Goal: Information Seeking & Learning: Learn about a topic

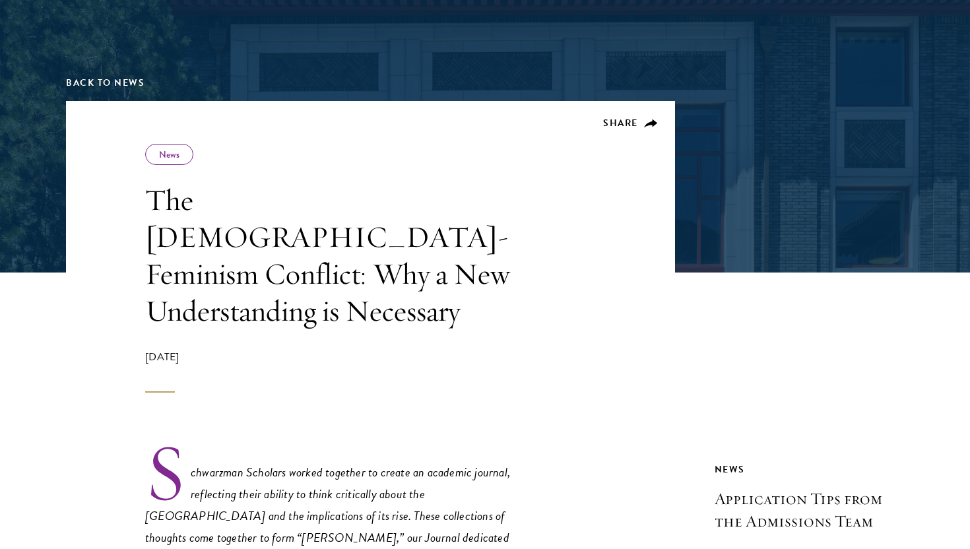
scroll to position [139, 0]
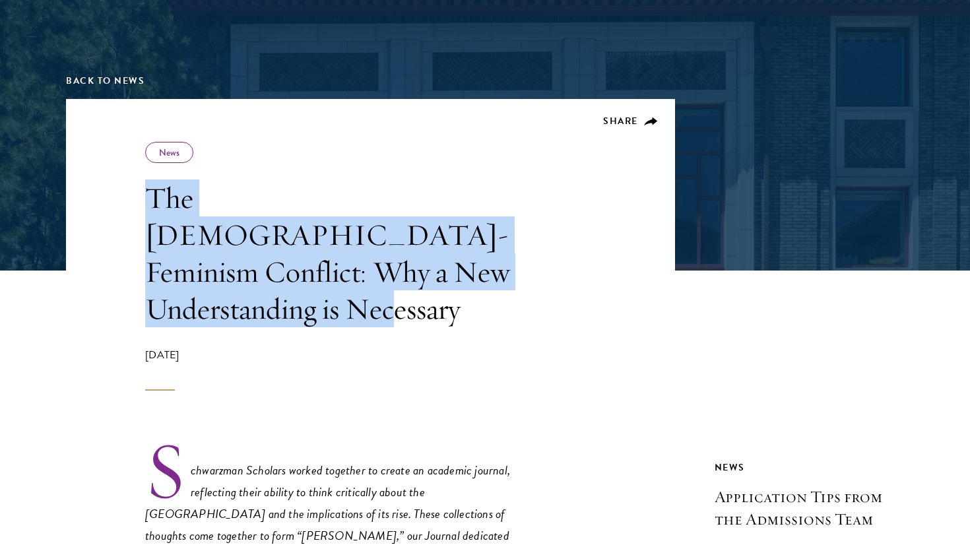
drag, startPoint x: 148, startPoint y: 191, endPoint x: 488, endPoint y: 286, distance: 353.0
click at [488, 286] on h1 "The [DEMOGRAPHIC_DATA]-Feminism Conflict: Why a New Understanding is Necessary" at bounding box center [333, 253] width 376 height 148
copy h1 "The [DEMOGRAPHIC_DATA]-Feminism Conflict: Why a New Understanding is Necessary"
click at [402, 164] on div "Share News The [DEMOGRAPHIC_DATA]-Feminism Conflict: Why a New Understanding is…" at bounding box center [333, 266] width 376 height 249
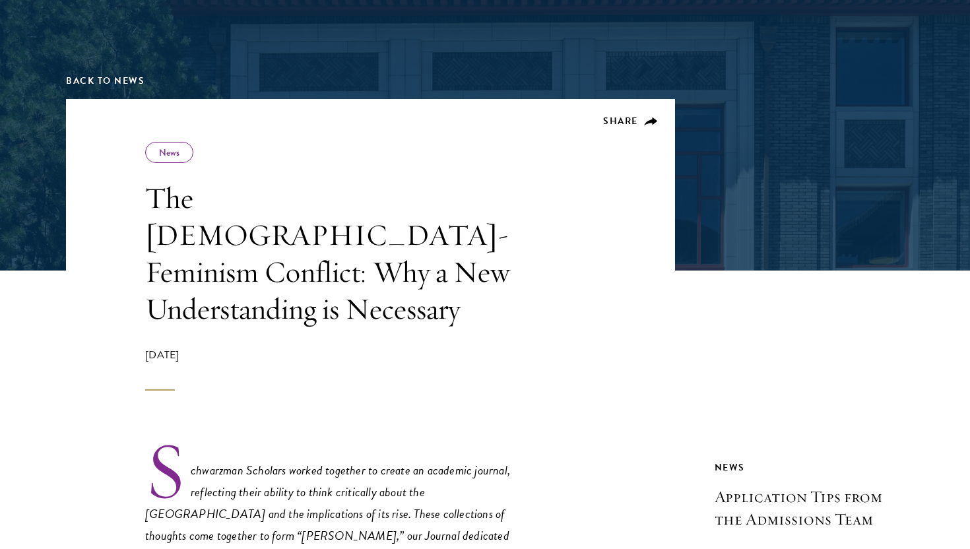
drag, startPoint x: 145, startPoint y: 189, endPoint x: 503, endPoint y: 318, distance: 380.3
click at [503, 318] on div "Share News The [DEMOGRAPHIC_DATA]-Feminism Conflict: Why a New Understanding is…" at bounding box center [333, 266] width 376 height 249
copy div "The [DEMOGRAPHIC_DATA]-Feminism Conflict: Why a New Understanding is Necessary …"
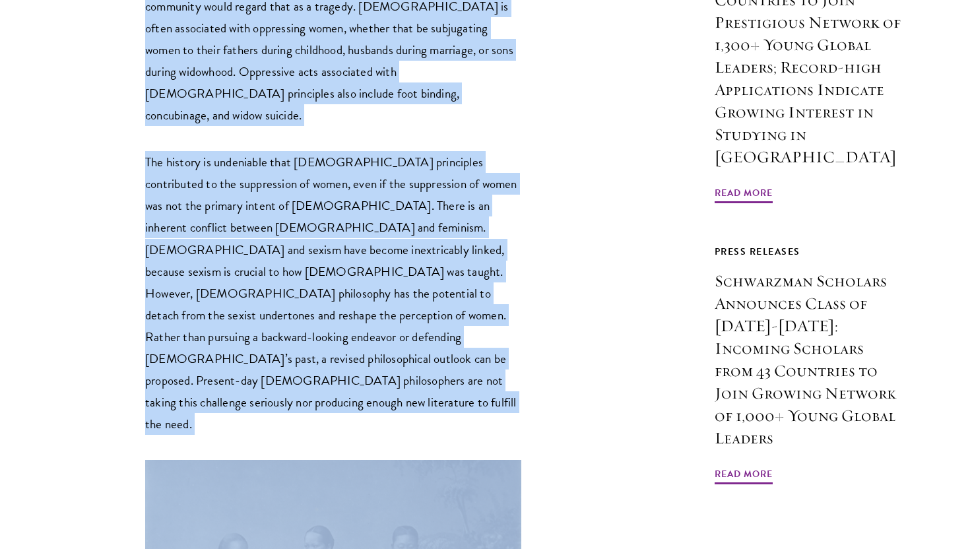
scroll to position [1160, 0]
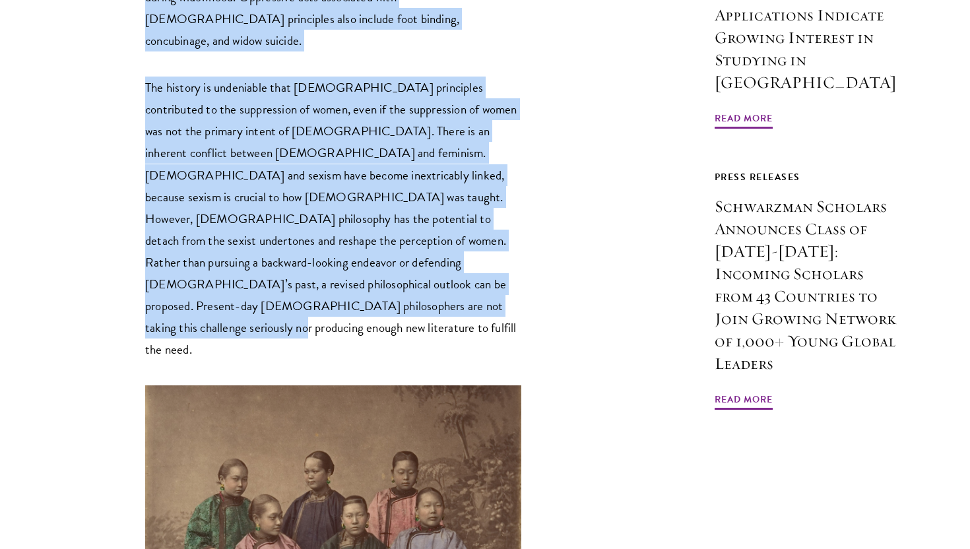
drag, startPoint x: 166, startPoint y: 172, endPoint x: 420, endPoint y: 185, distance: 255.0
copy div "loremipsu Dolorsit ametco adipisci el seddoe te incididu utlabor, etdolorema al…"
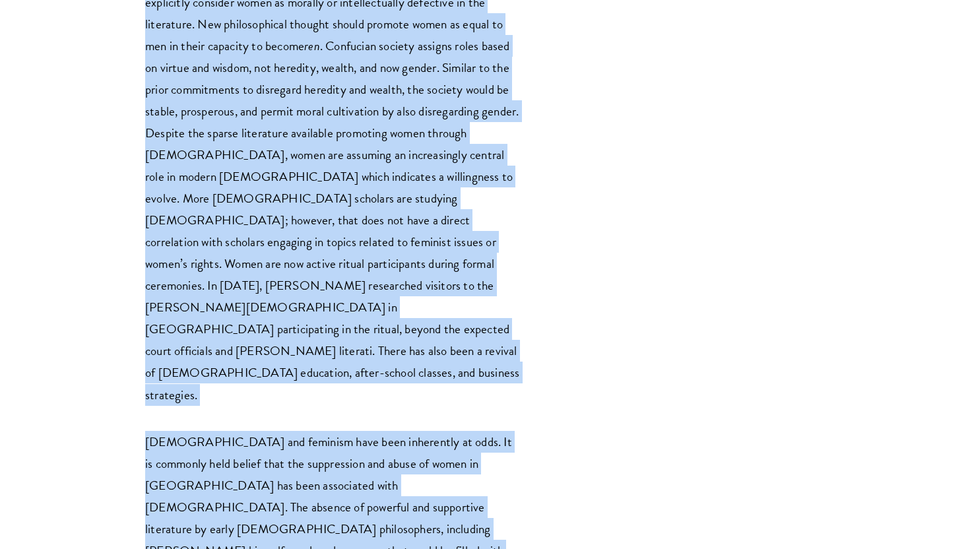
scroll to position [6305, 0]
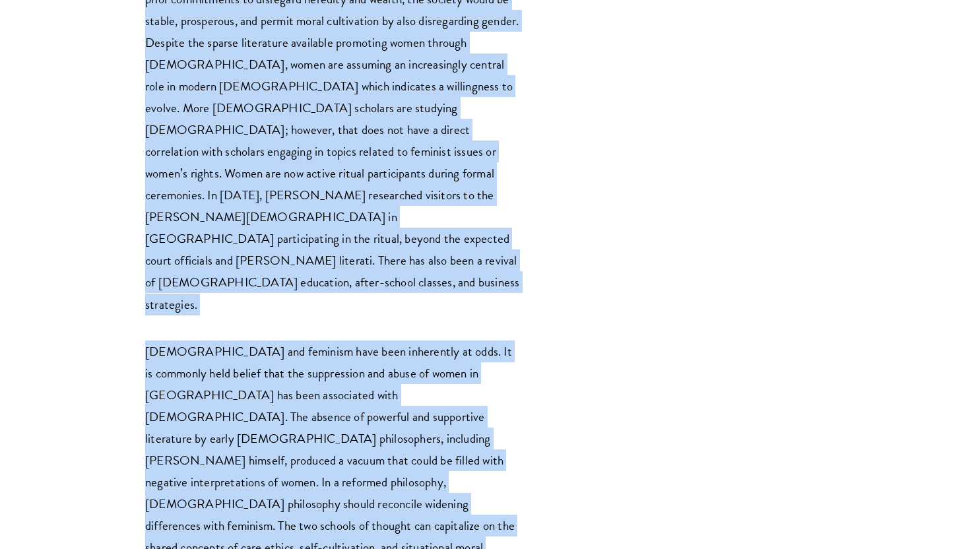
drag, startPoint x: 145, startPoint y: 184, endPoint x: 549, endPoint y: 125, distance: 408.0
copy div "Lo ipsumdolor si ametco adi elit se doeiu, Temporinc ( Utlabo, et ) dolore magn…"
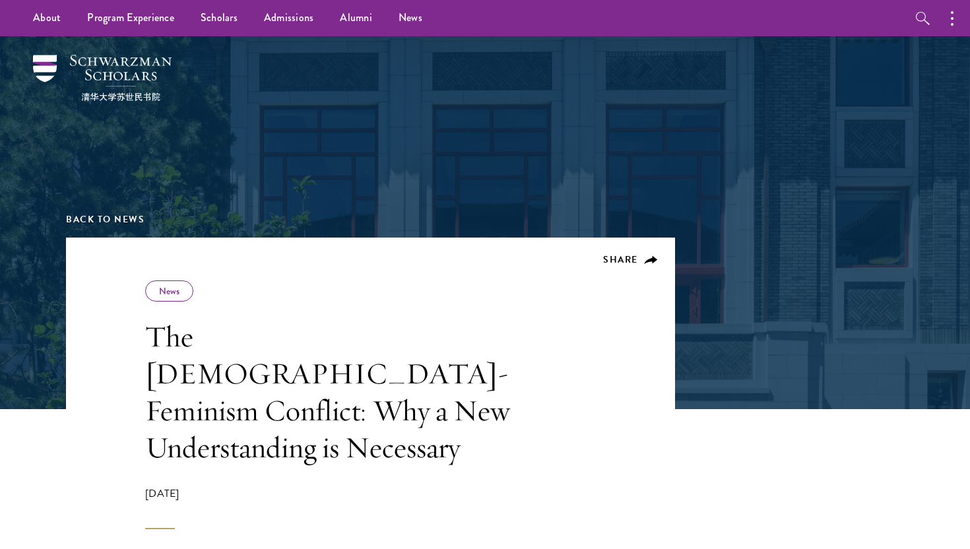
scroll to position [100, 0]
